Goal: Transaction & Acquisition: Book appointment/travel/reservation

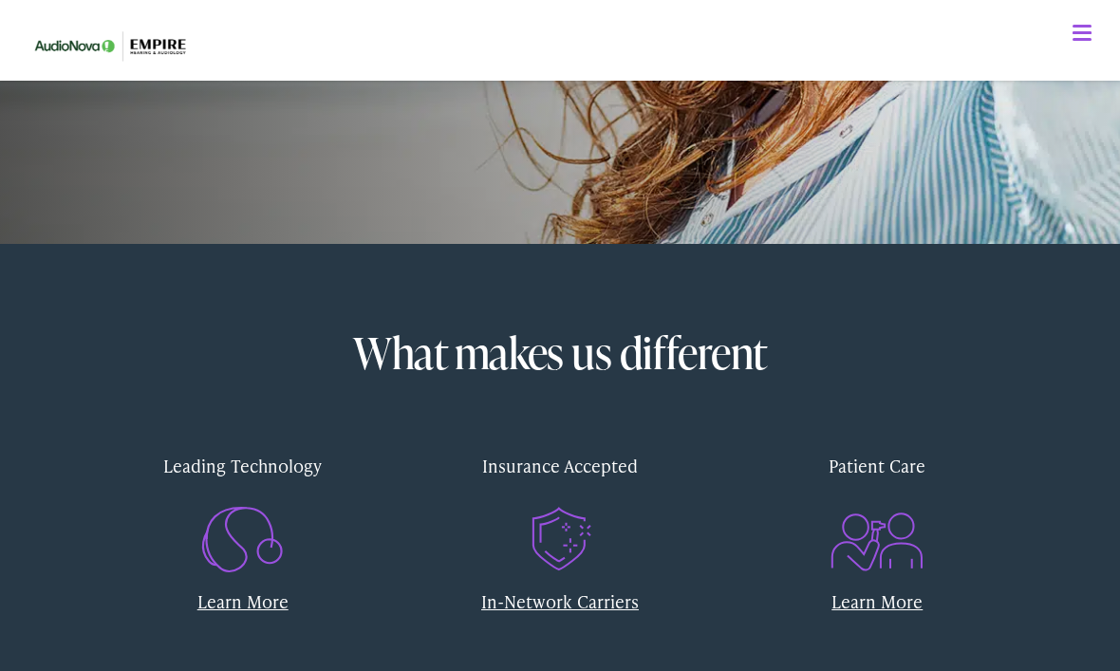
scroll to position [459, 0]
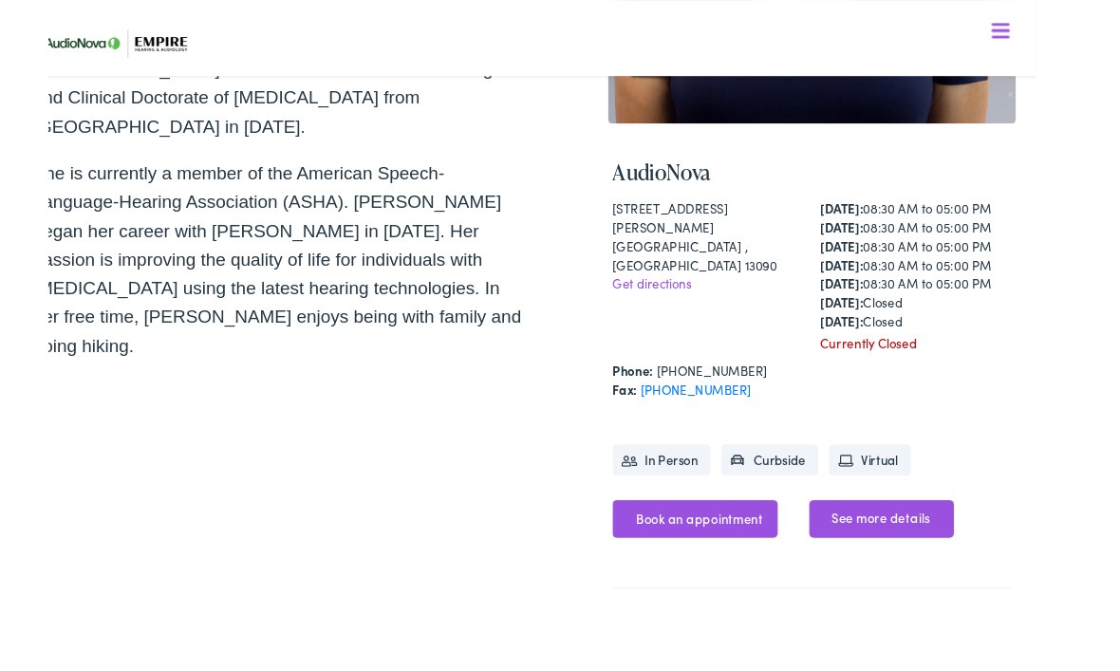
scroll to position [517, 0]
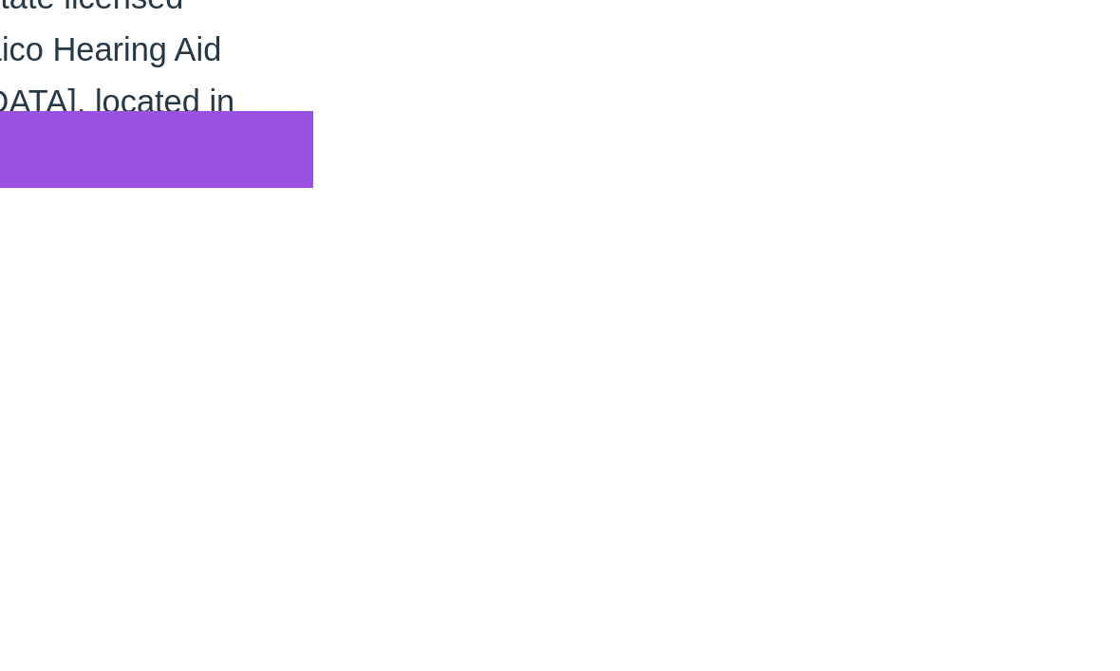
scroll to position [695, 0]
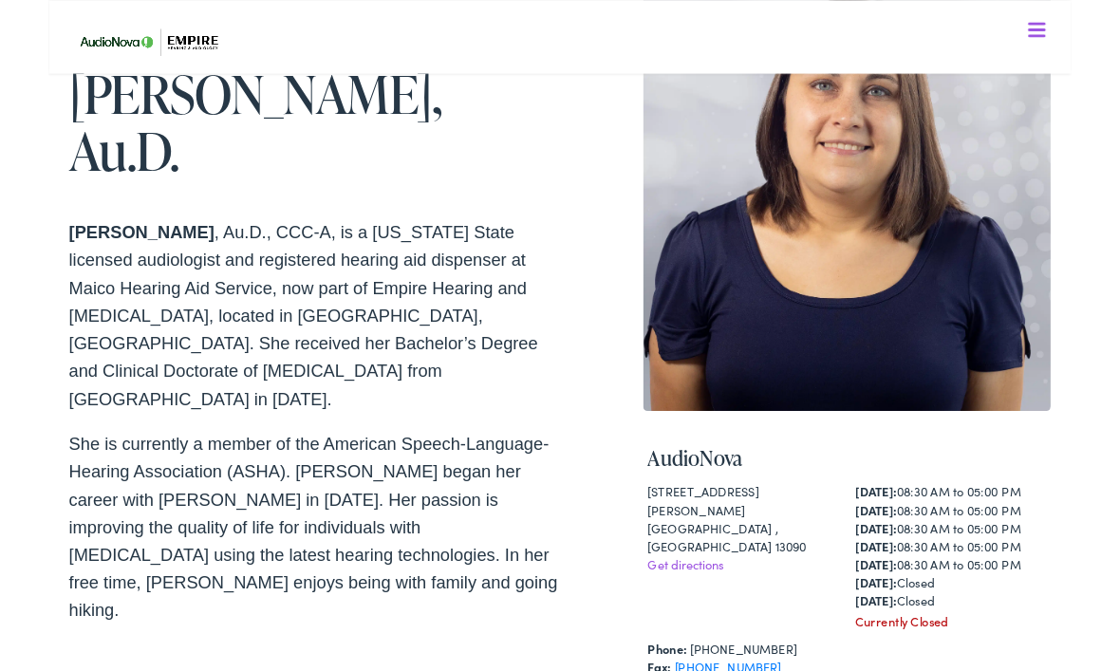
scroll to position [179, 0]
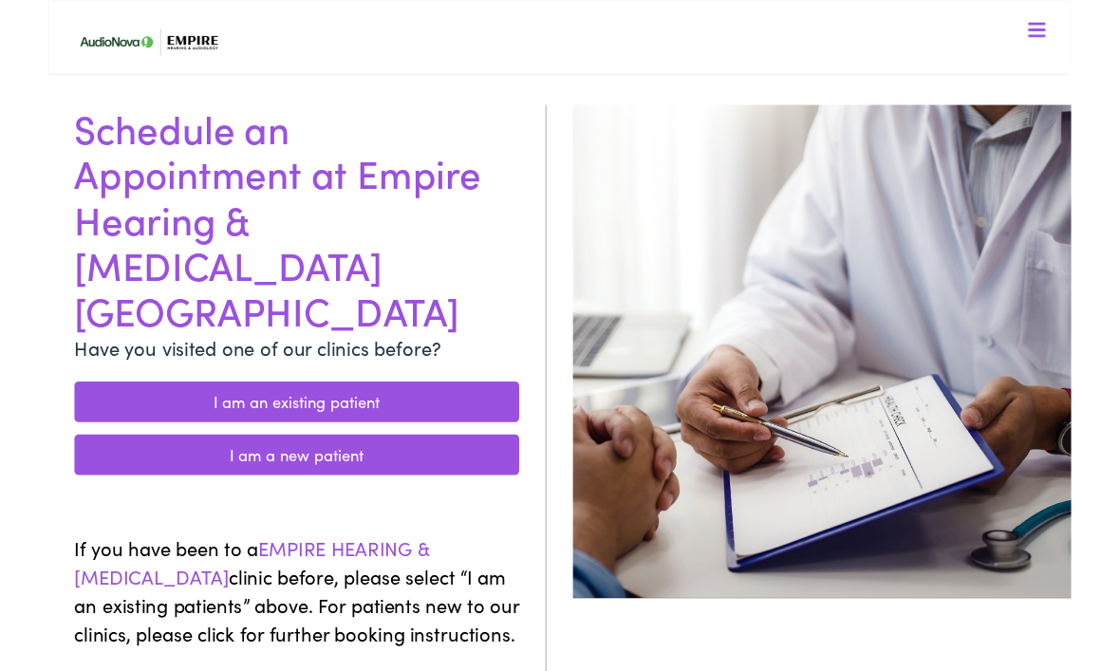
scroll to position [104, 0]
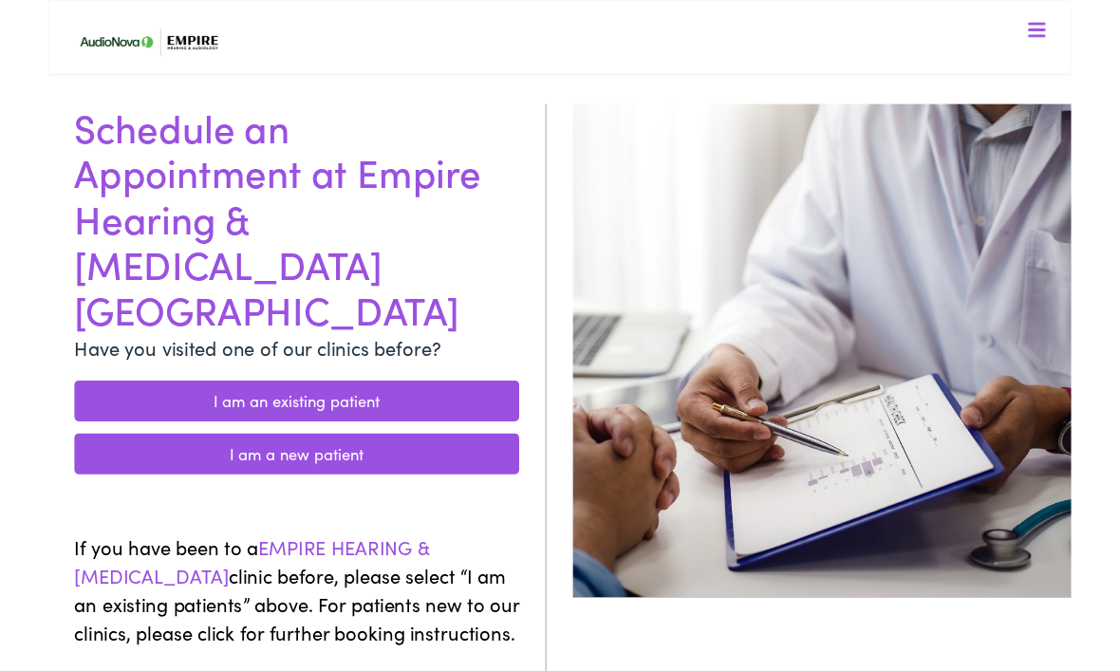
click at [370, 475] on link "I am a new patient" at bounding box center [271, 497] width 487 height 45
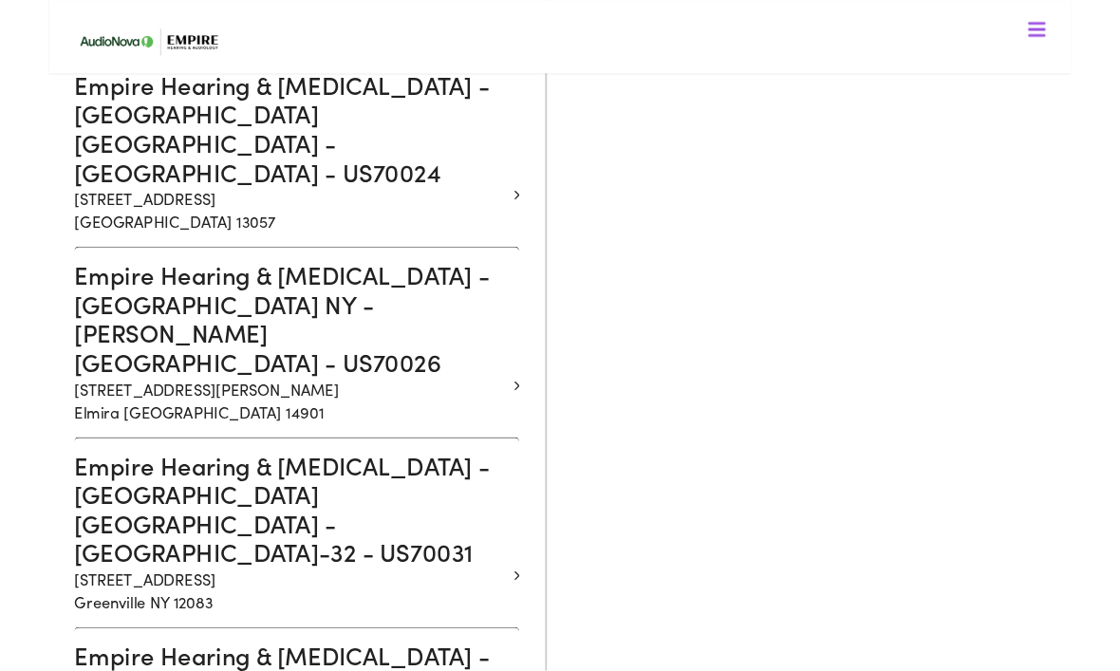
scroll to position [2016, 0]
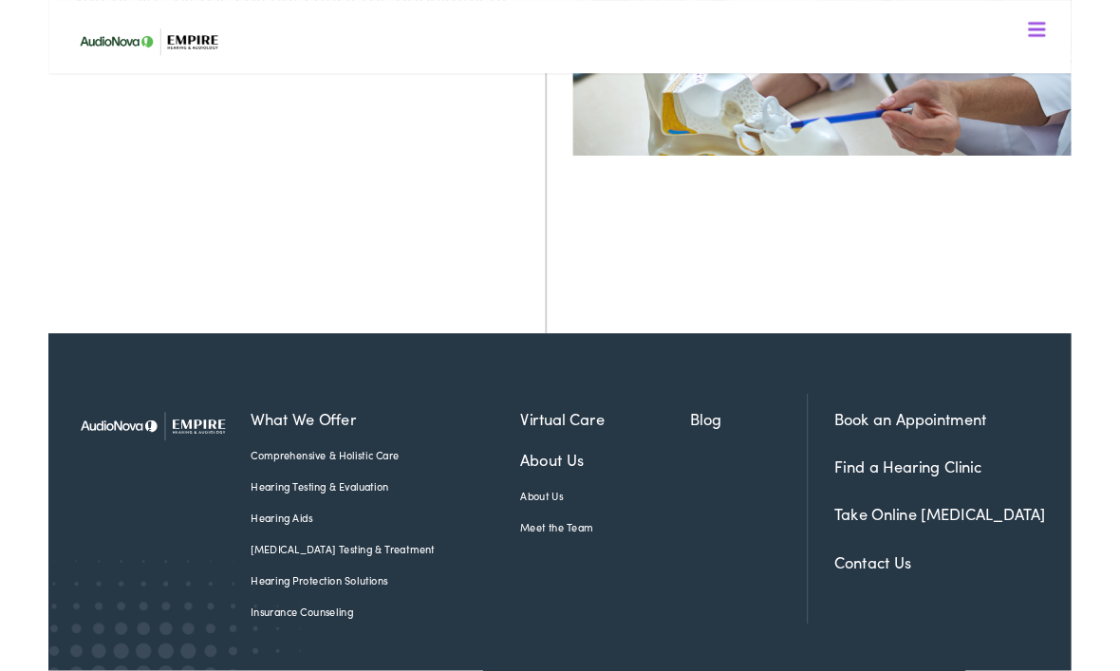
scroll to position [588, 0]
click at [967, 471] on link "Book an Appointment" at bounding box center [943, 459] width 167 height 24
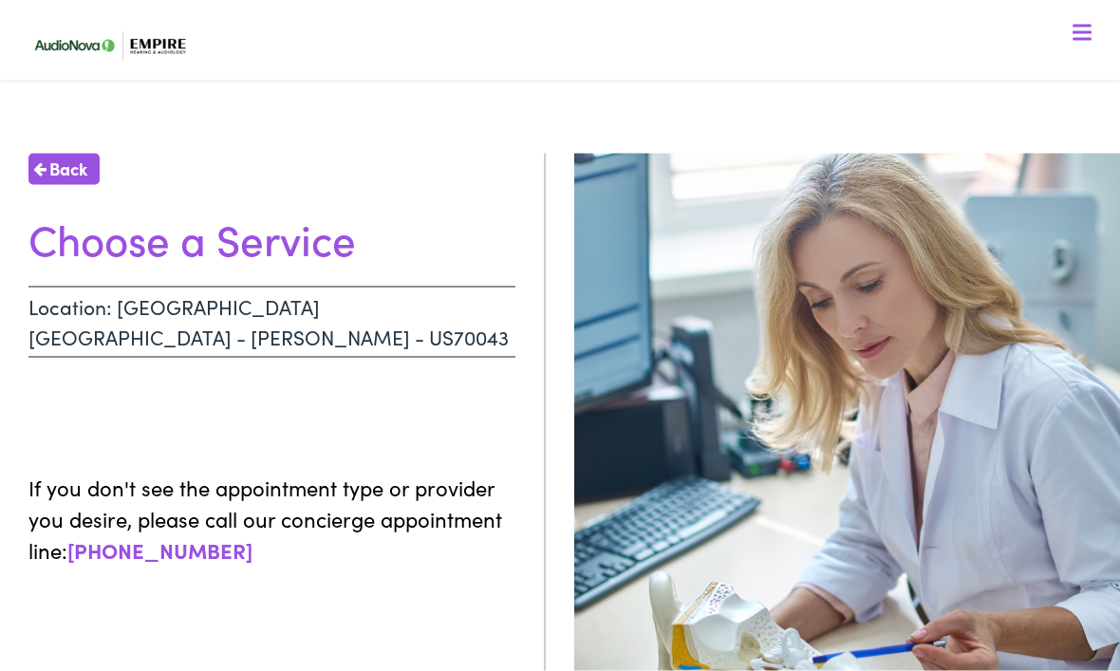
scroll to position [0, 0]
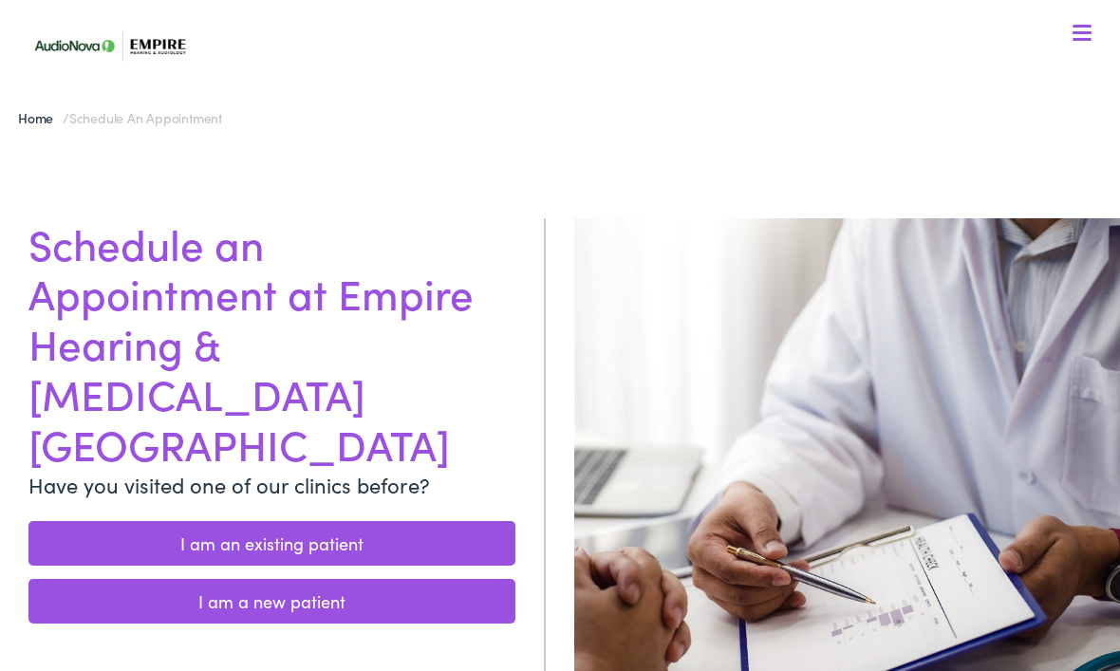
click at [411, 579] on link "I am a new patient" at bounding box center [271, 601] width 487 height 45
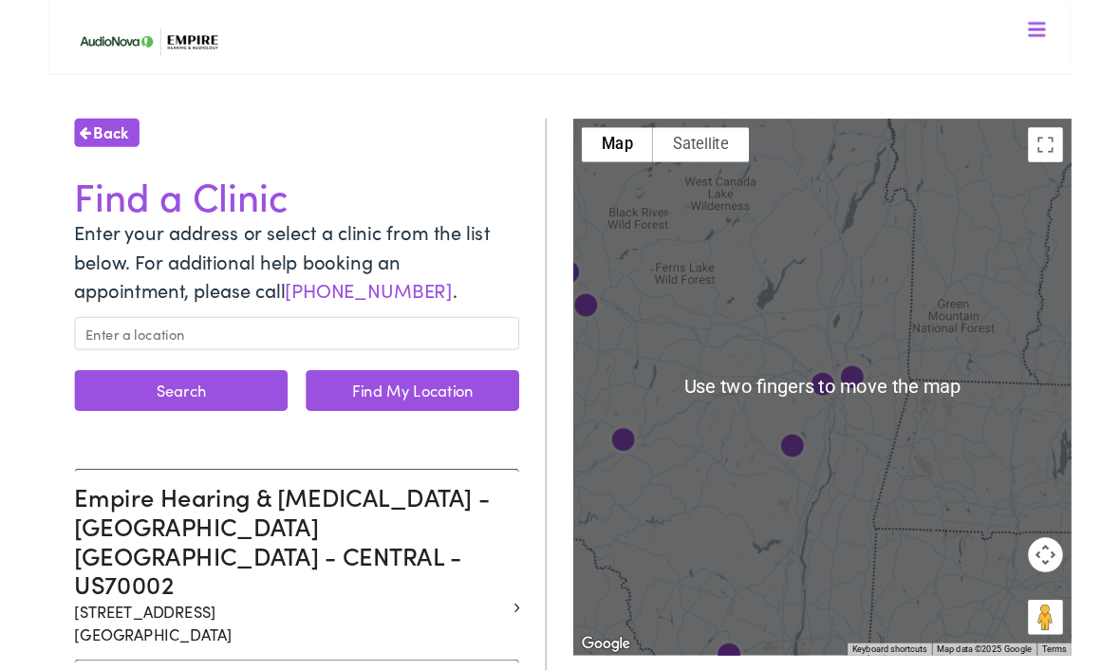
scroll to position [85, 0]
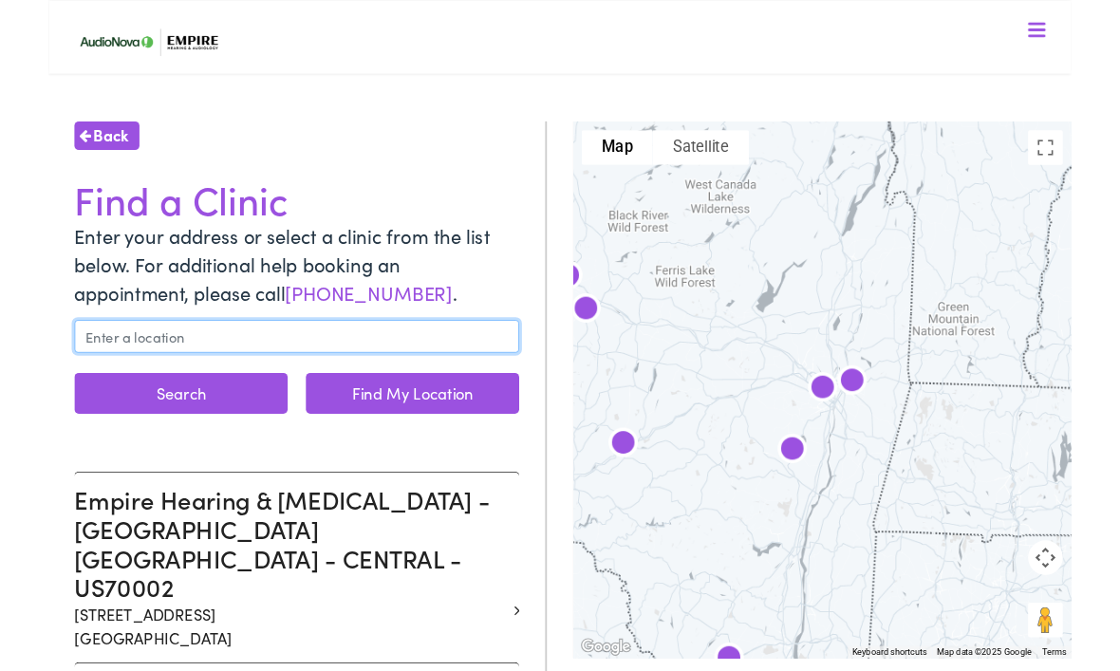
click at [227, 376] on input "text" at bounding box center [271, 368] width 487 height 36
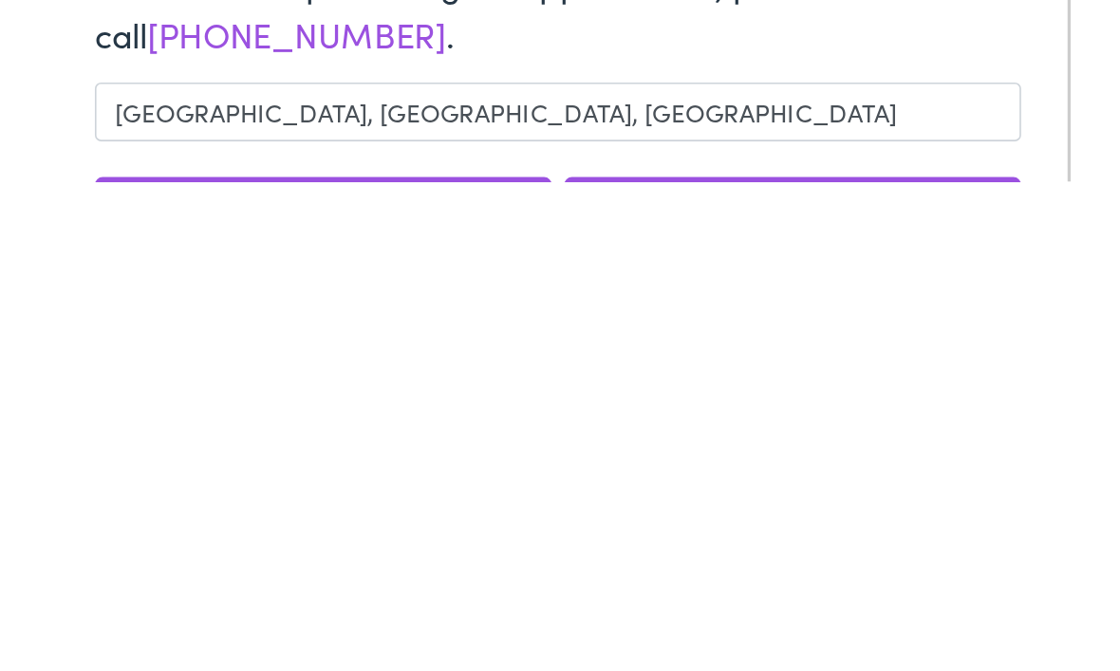
scroll to position [125, 0]
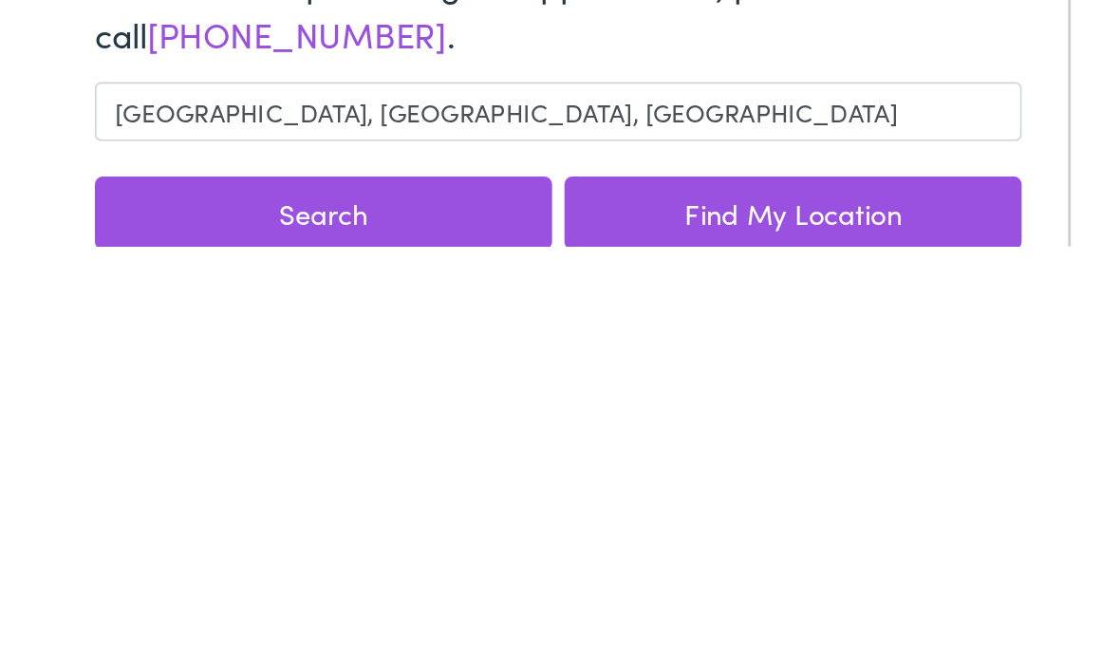
click at [201, 368] on button "Search" at bounding box center [168, 390] width 280 height 45
click at [205, 368] on button "Search" at bounding box center [168, 390] width 280 height 45
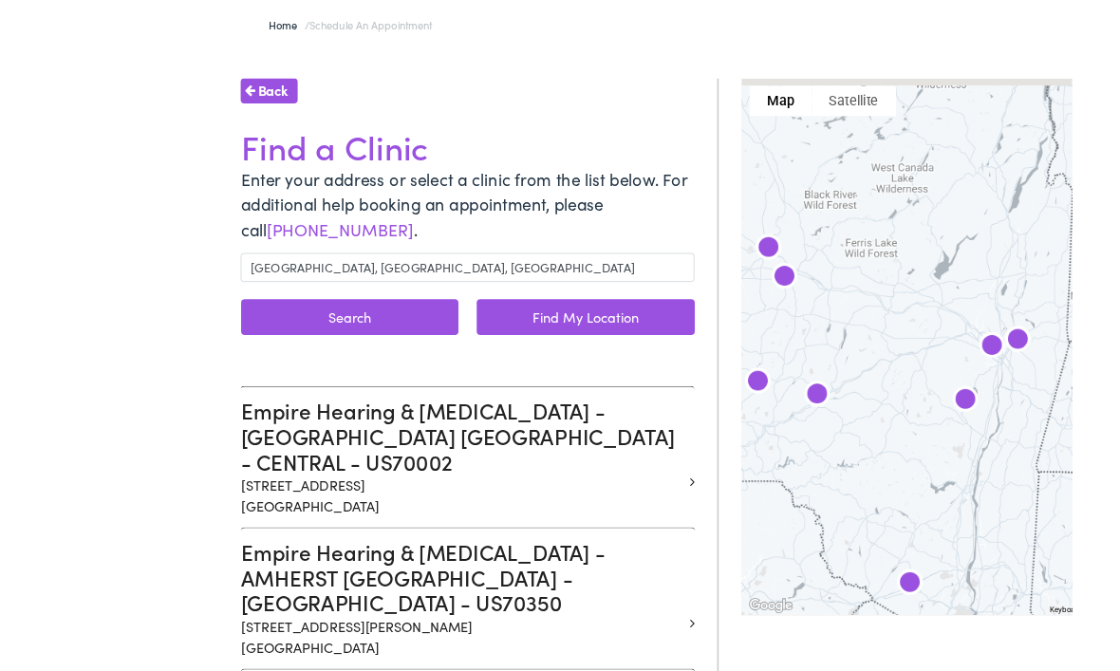
scroll to position [200, 0]
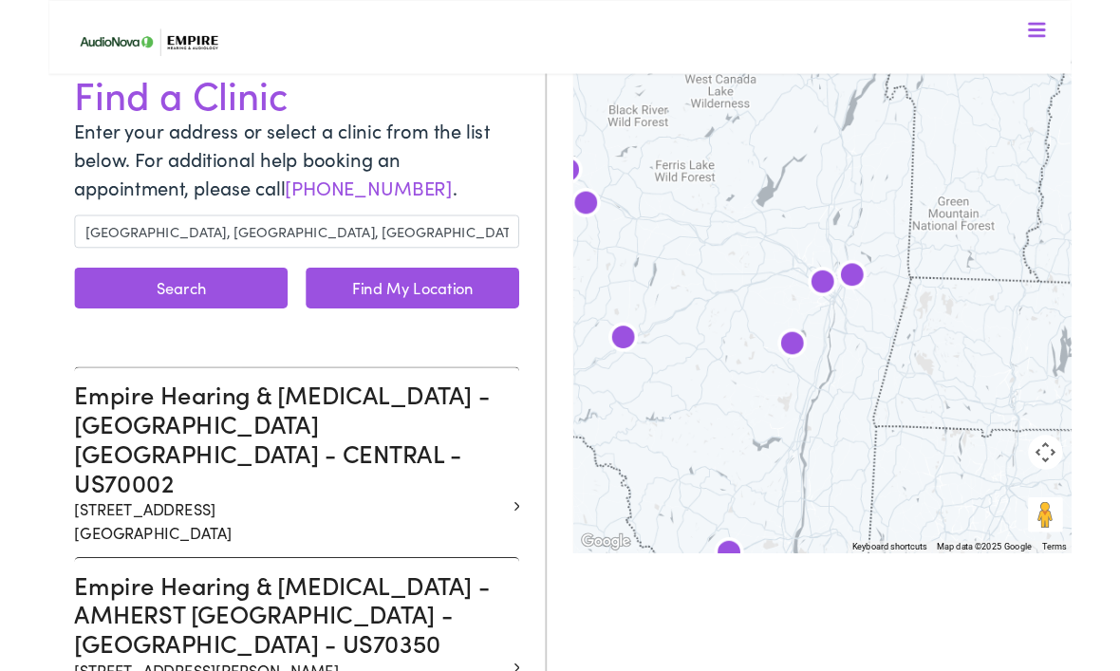
click at [439, 322] on link "Find My Location" at bounding box center [399, 315] width 234 height 45
type input "Clay, New York"
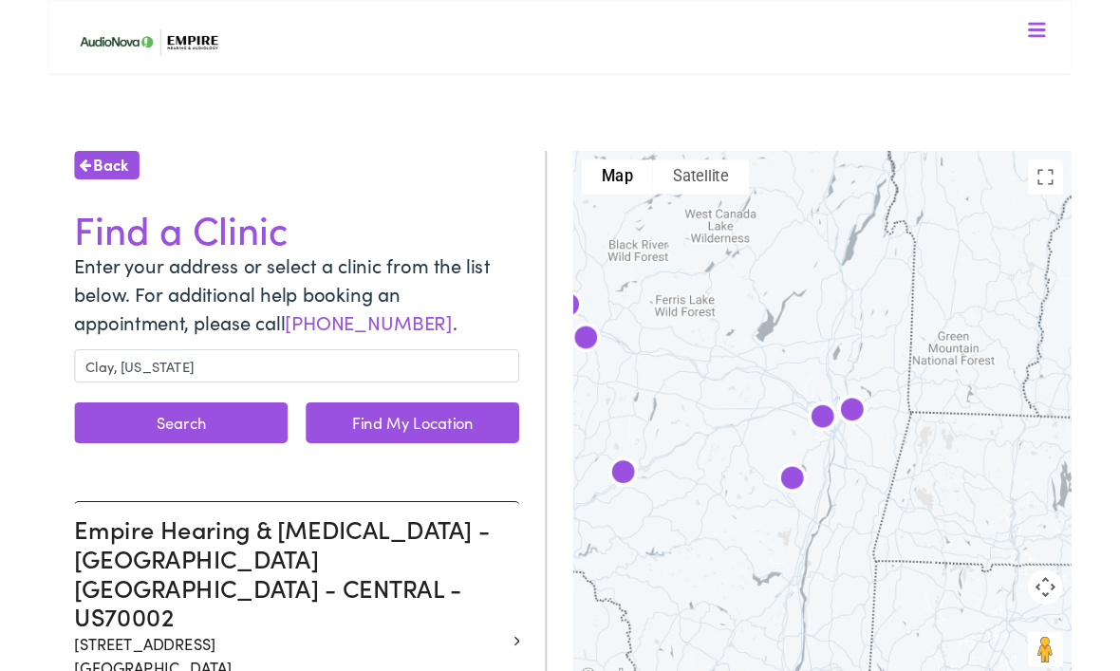
scroll to position [0, 0]
